Goal: Register for event/course

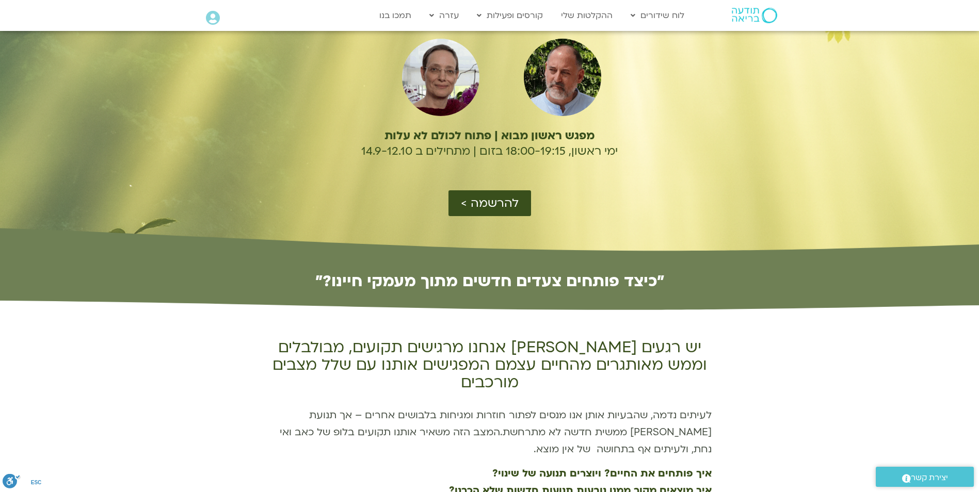
scroll to position [103, 0]
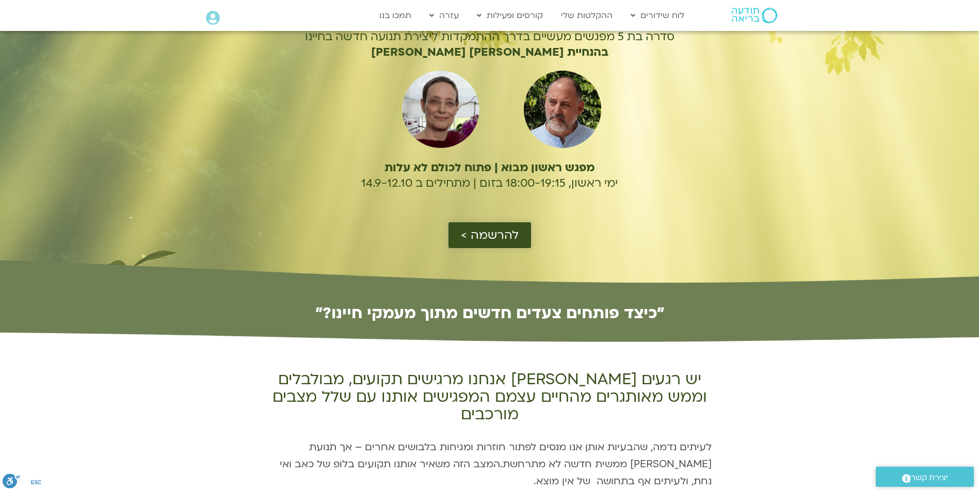
click at [485, 233] on span "להרשמה >" at bounding box center [490, 235] width 58 height 13
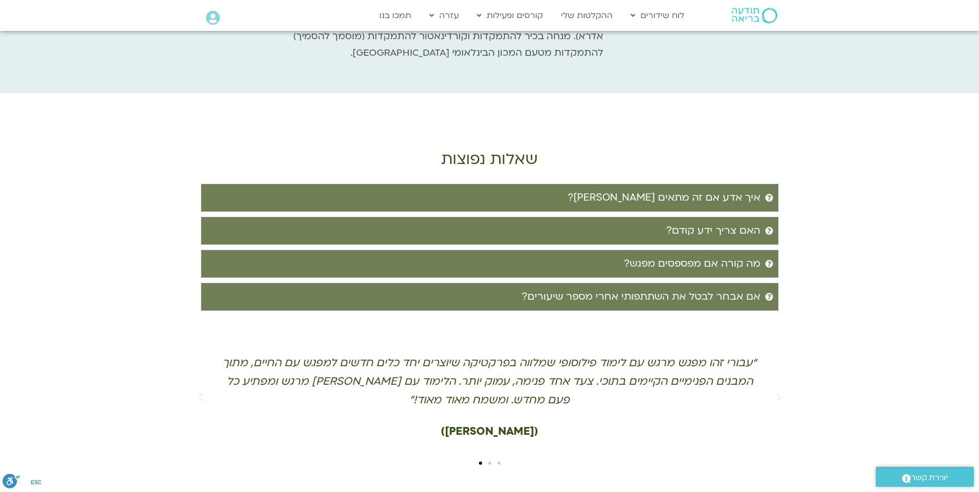
scroll to position [2167, 0]
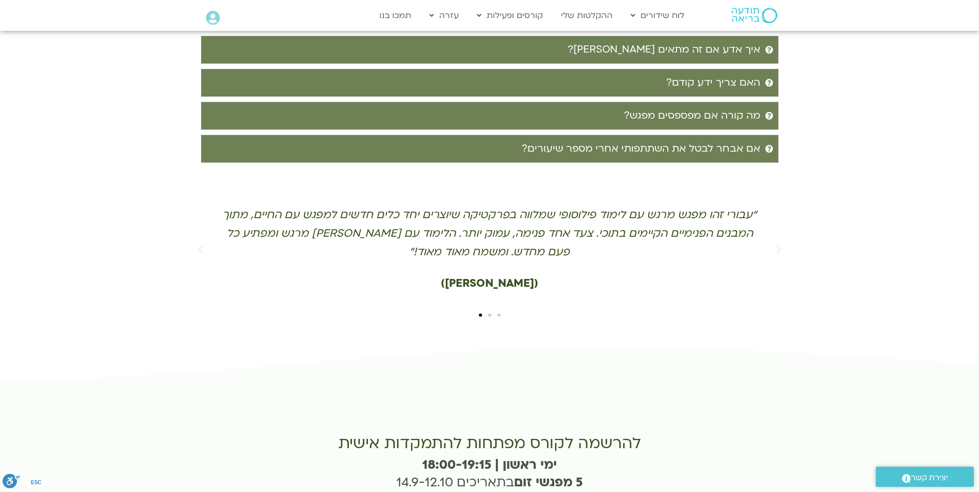
type input "רעיה מרן"
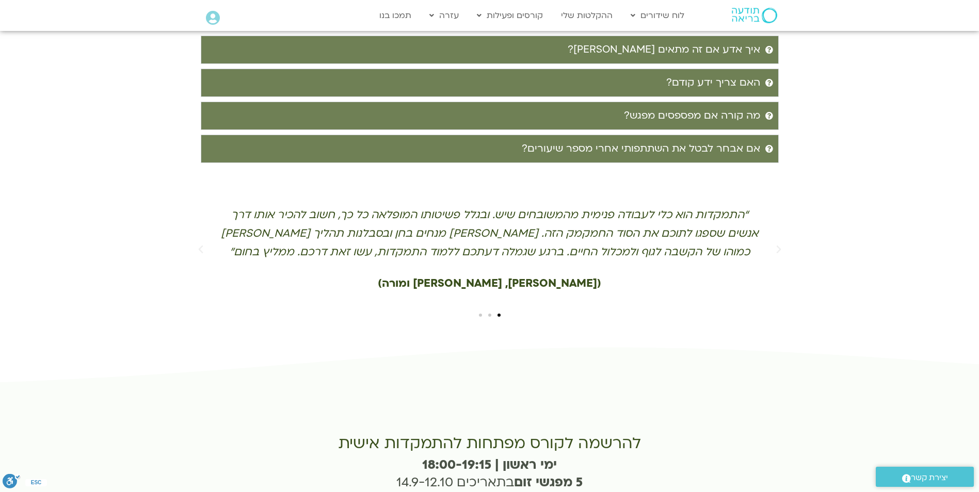
type input "rayamaran@yahoo.com"
type input "0526545009"
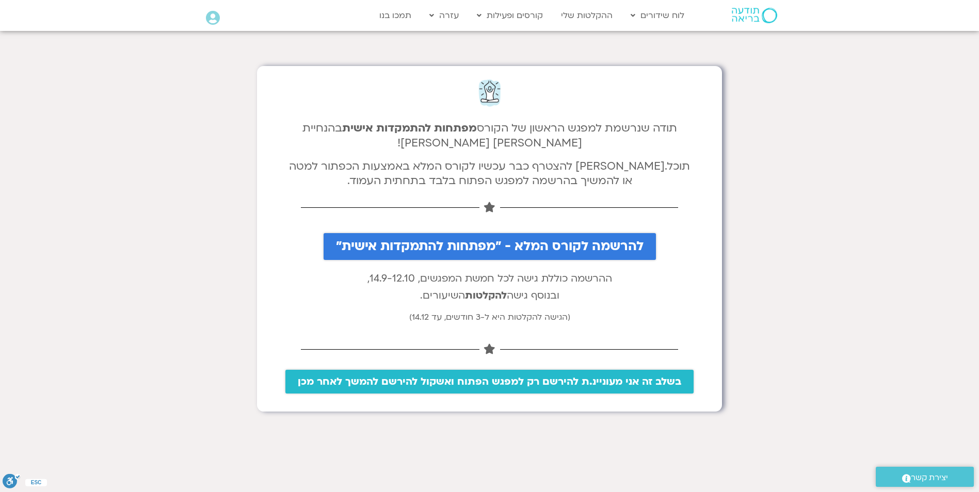
click at [447, 379] on span "בשלב זה אני מעוניינ.ת להירשם רק למפגש הפתוח ואשקול להירשם להמשך לאחר מכן" at bounding box center [489, 381] width 383 height 11
